Goal: Task Accomplishment & Management: Use online tool/utility

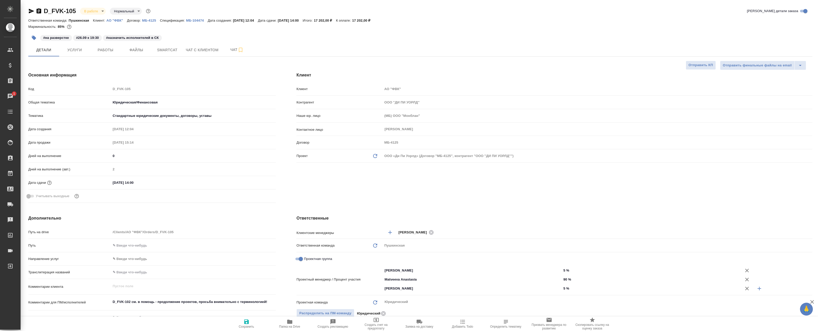
select select "RU"
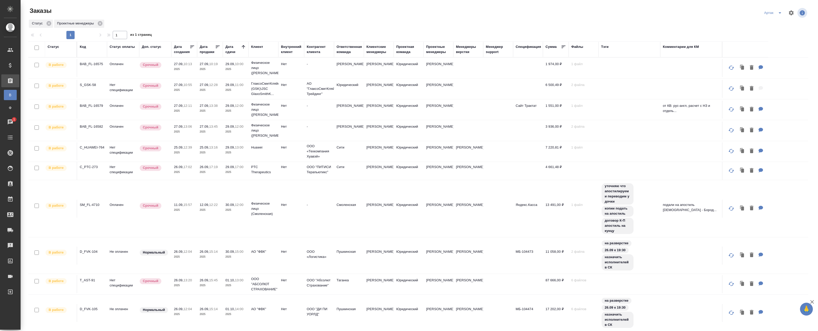
click at [133, 88] on td "Нет спецификации" at bounding box center [123, 89] width 32 height 18
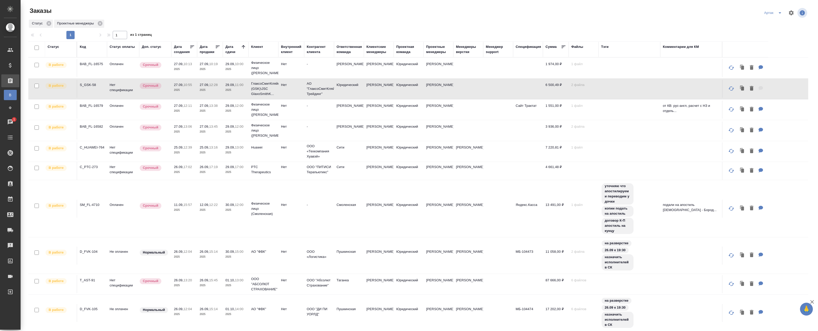
click at [133, 88] on td "Нет спецификации" at bounding box center [123, 89] width 32 height 18
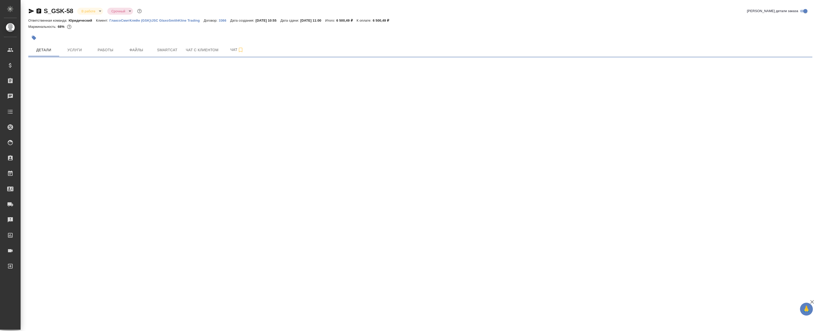
select select "RU"
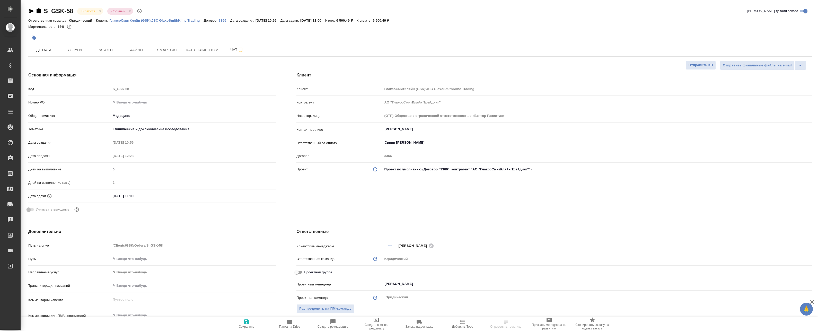
type textarea "x"
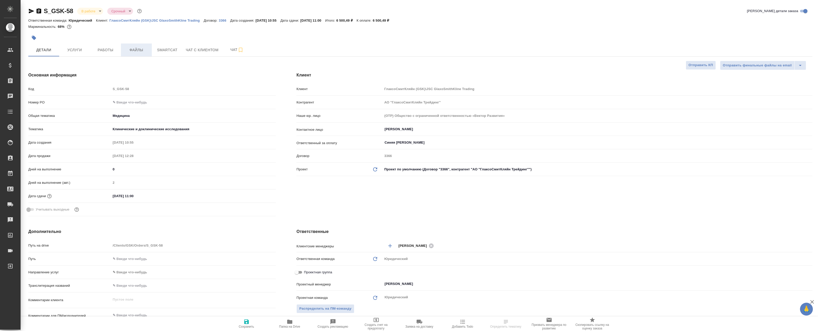
type textarea "x"
click at [89, 51] on button "Услуги" at bounding box center [74, 49] width 31 height 13
click at [103, 49] on span "Работы" at bounding box center [105, 50] width 25 height 6
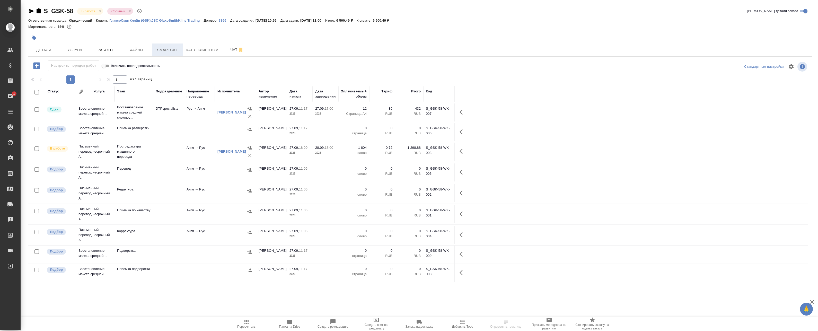
click at [164, 49] on span "Smartcat" at bounding box center [167, 50] width 25 height 6
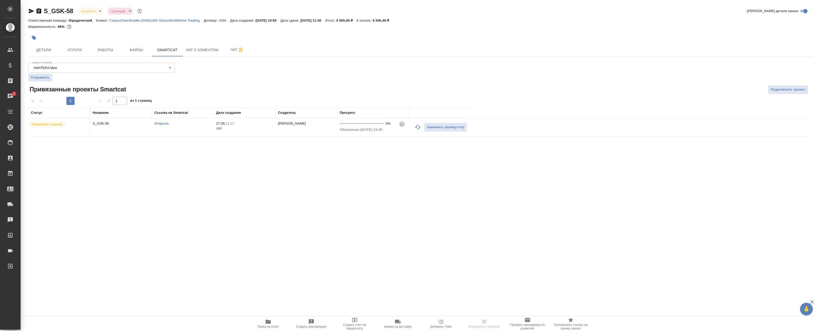
click at [169, 123] on div "Открыть" at bounding box center [182, 123] width 57 height 5
click at [163, 124] on link "Открыть" at bounding box center [161, 123] width 15 height 4
click at [207, 126] on div "Открыть" at bounding box center [182, 123] width 57 height 5
click at [135, 21] on p "ГлаксоСмитКляйн (GSK)\JSC GlaxoSmithKline Trading" at bounding box center [156, 21] width 94 height 4
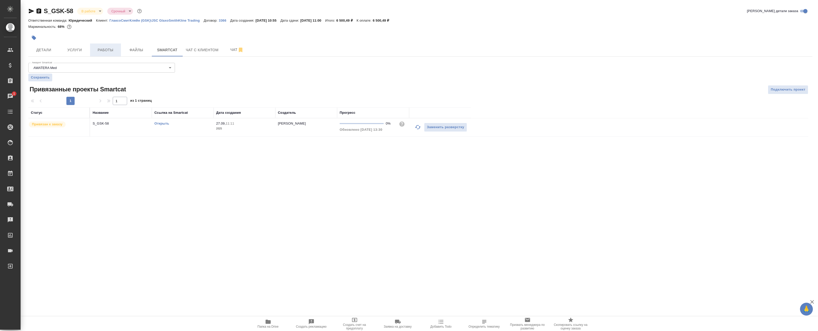
click at [102, 54] on button "Работы" at bounding box center [105, 49] width 31 height 13
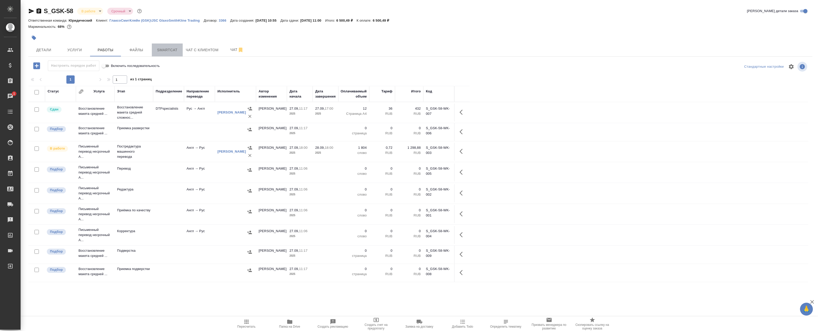
click at [176, 51] on span "Smartcat" at bounding box center [167, 50] width 25 height 6
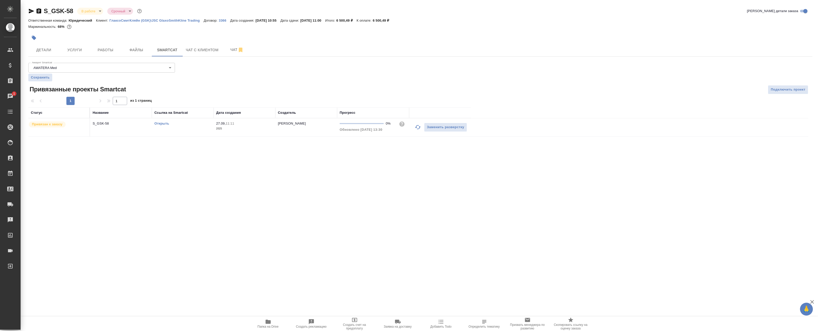
click at [134, 128] on td "S_GSK-58" at bounding box center [121, 127] width 62 height 18
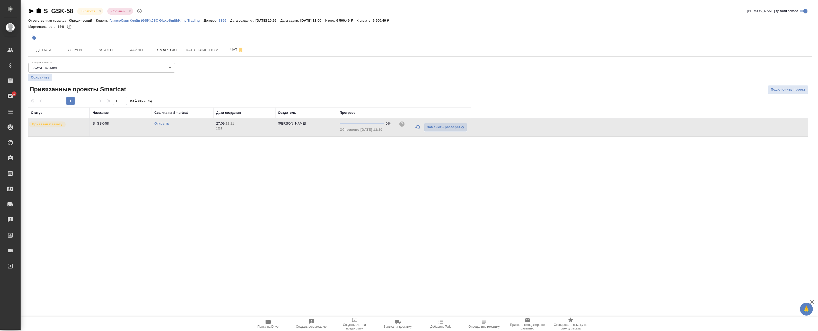
click at [134, 128] on td "S_GSK-58" at bounding box center [121, 127] width 62 height 18
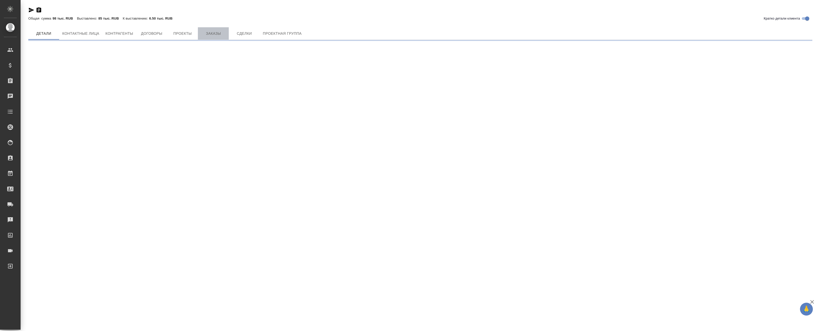
click at [207, 36] on span "Заказы" at bounding box center [213, 33] width 25 height 6
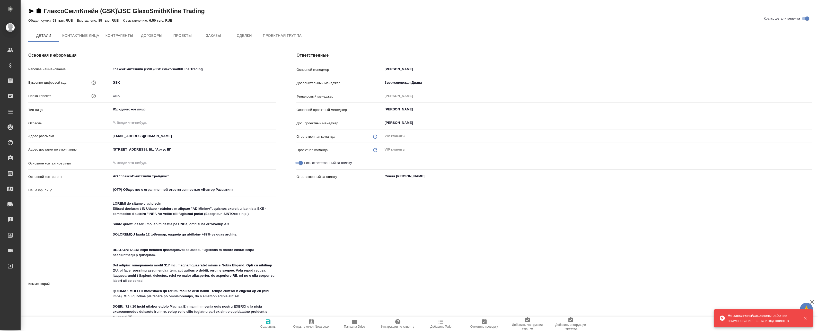
type textarea "x"
click at [222, 37] on span "Заказы" at bounding box center [213, 36] width 25 height 6
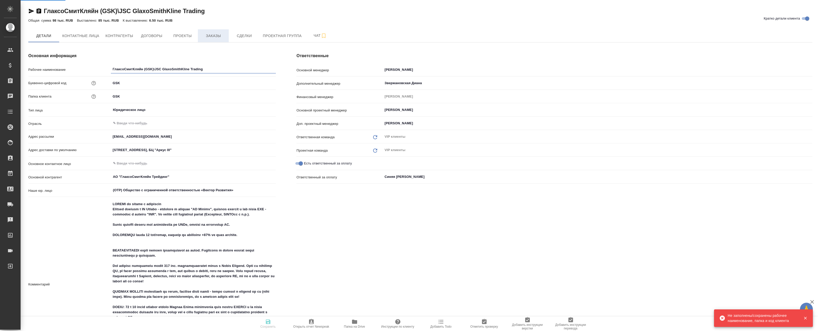
type textarea "x"
click at [219, 34] on span "Заказы" at bounding box center [213, 36] width 25 height 6
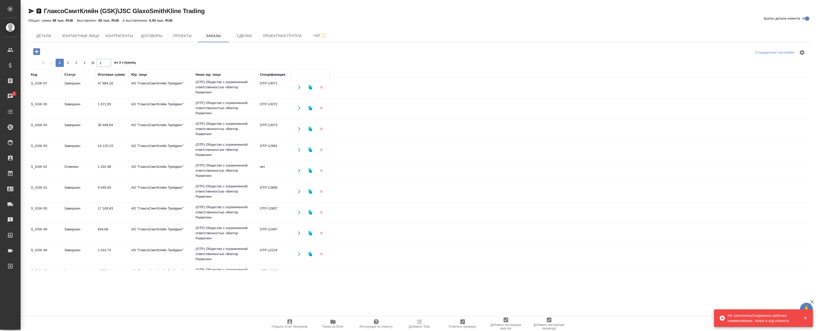
scroll to position [26, 0]
click at [163, 145] on td "АО "ГлаксоСмитКляйн Трейдинг"" at bounding box center [161, 148] width 64 height 18
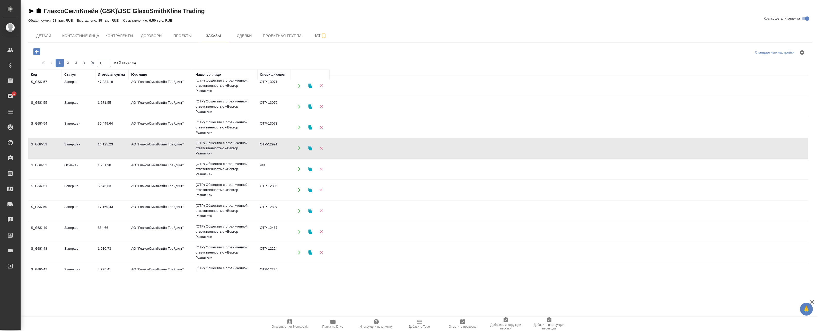
click at [176, 150] on td "АО "ГлаксоСмитКляйн Трейдинг"" at bounding box center [161, 148] width 64 height 18
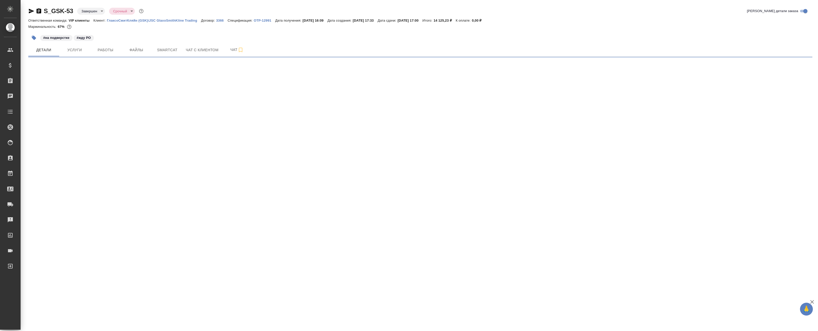
select select "RU"
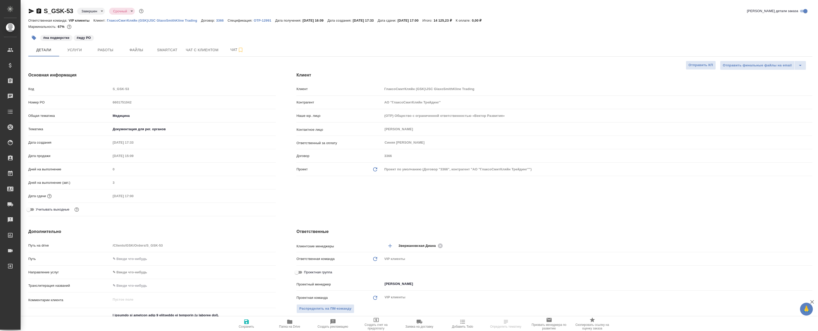
type textarea "x"
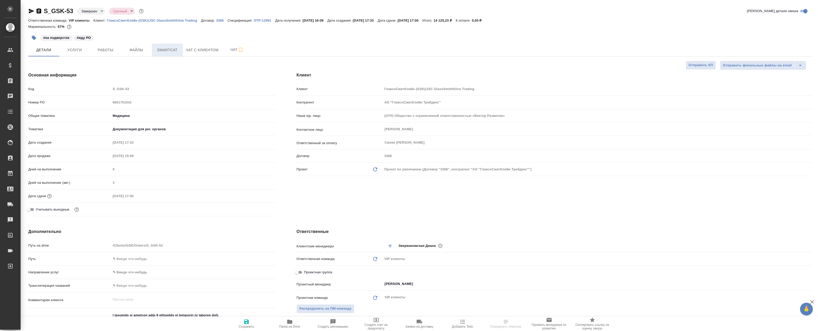
type textarea "x"
click at [164, 51] on span "Smartcat" at bounding box center [167, 50] width 25 height 6
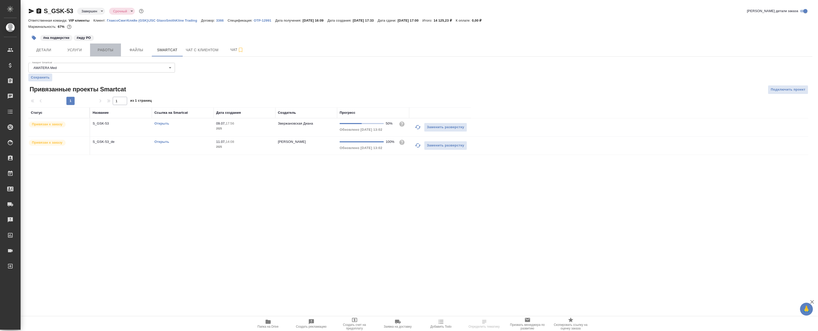
click at [110, 50] on span "Работы" at bounding box center [105, 50] width 25 height 6
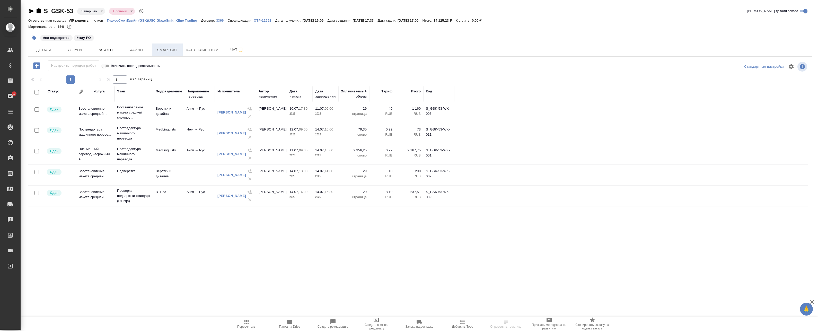
click at [170, 49] on span "Smartcat" at bounding box center [167, 50] width 25 height 6
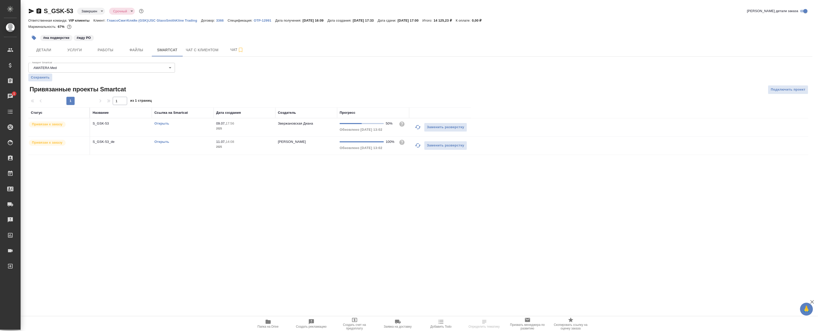
click at [160, 121] on div "Открыть" at bounding box center [182, 123] width 57 height 5
click at [162, 124] on link "Открыть" at bounding box center [161, 123] width 15 height 4
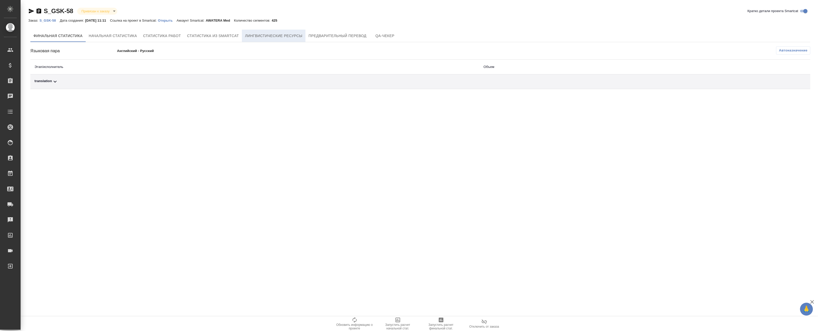
click at [264, 37] on span "Лингвистические ресурсы" at bounding box center [273, 36] width 57 height 6
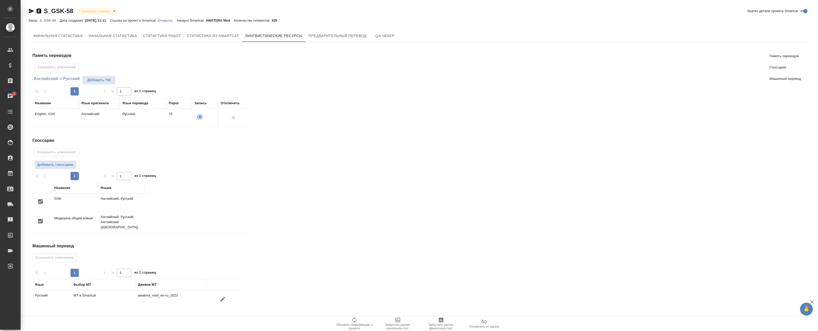
click at [345, 27] on div "S_GSK-58 Привязан к заказу linkedToOrder Кратко детали проекта Smartcat Заказ: …" at bounding box center [420, 165] width 790 height 330
click at [341, 33] on span "Предварительный перевод" at bounding box center [338, 36] width 58 height 6
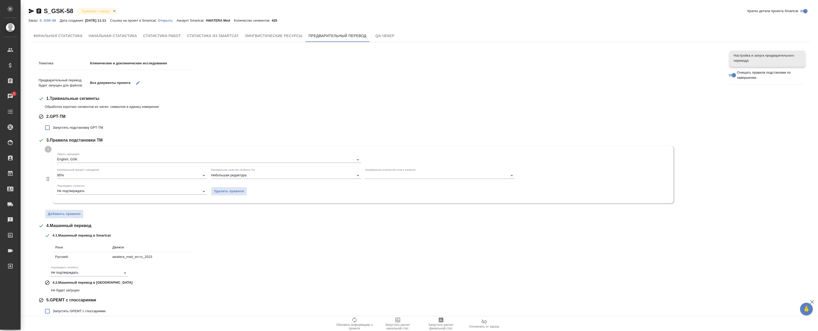
click at [45, 127] on input "Запустить подстановку GPT-TM" at bounding box center [47, 127] width 11 height 11
checkbox input "true"
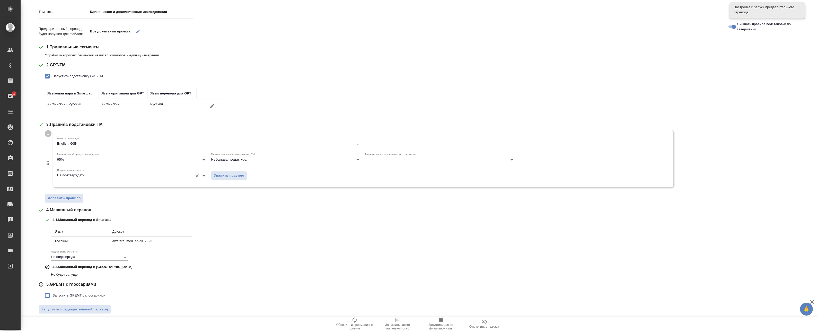
scroll to position [56, 0]
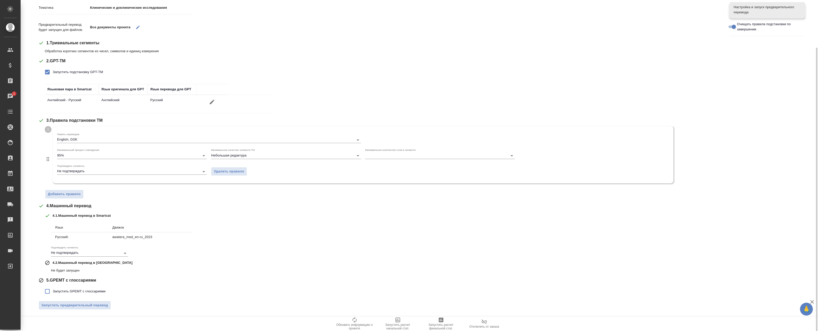
click at [60, 290] on span "Запустить GPEMT с глоссариями" at bounding box center [79, 291] width 53 height 5
click at [53, 290] on input "Запустить GPEMT с глоссариями" at bounding box center [47, 291] width 11 height 11
checkbox input "true"
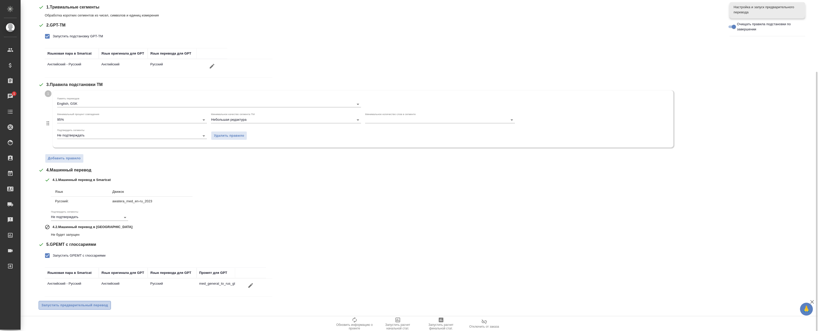
click at [79, 308] on span "Запустить предварительный перевод" at bounding box center [74, 305] width 67 height 6
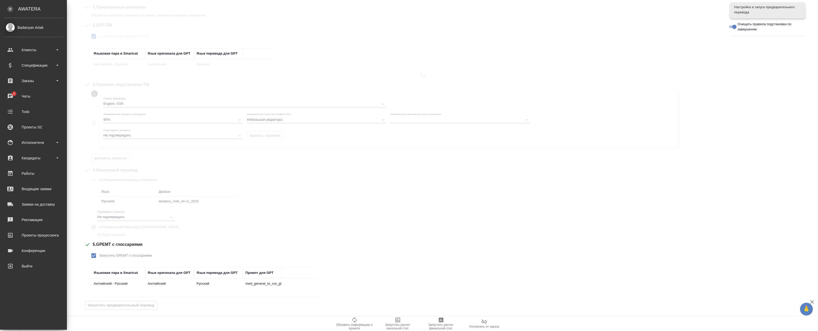
scroll to position [0, 0]
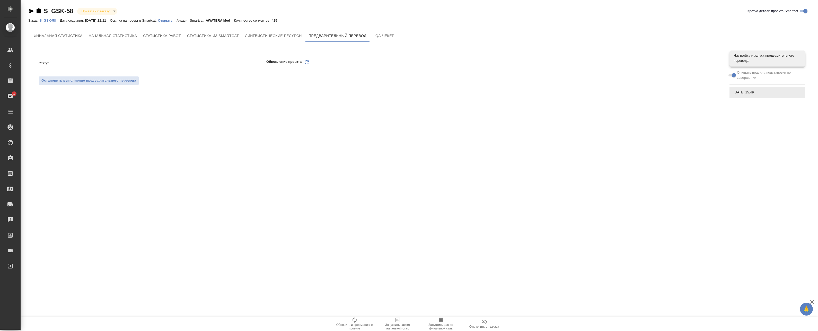
click at [308, 63] on icon "Обновить" at bounding box center [307, 62] width 6 height 6
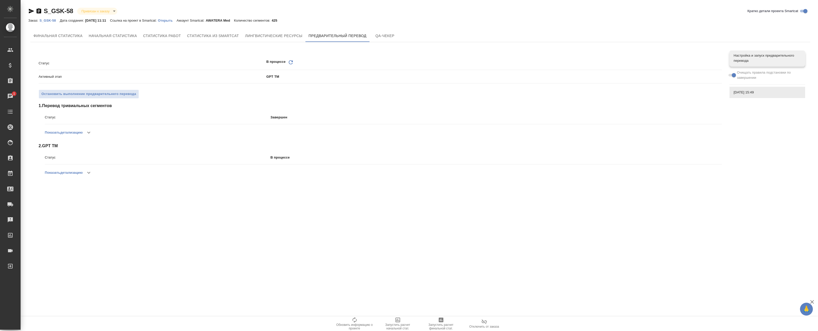
click at [587, 34] on div "Финальная статистика Начальная статистика Статистика работ Статистика из Smartc…" at bounding box center [420, 36] width 780 height 12
click at [292, 59] on icon "Обновить" at bounding box center [291, 62] width 6 height 6
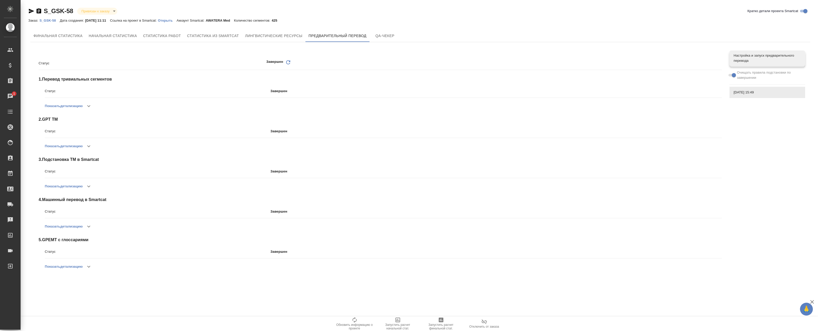
click at [91, 267] on icon "button" at bounding box center [89, 267] width 6 height 6
click at [91, 267] on button "button" at bounding box center [86, 266] width 12 height 12
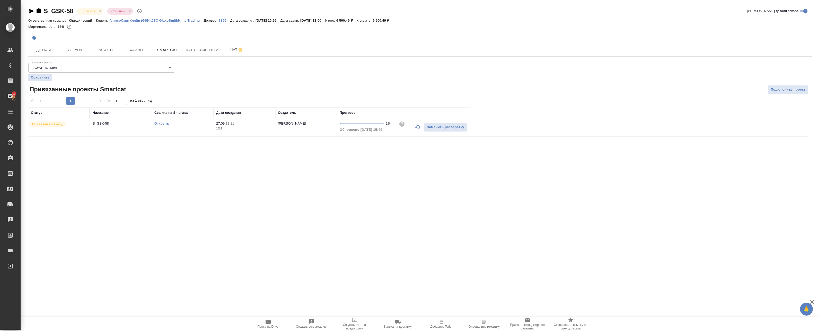
click at [163, 124] on link "Открыть" at bounding box center [161, 123] width 15 height 4
